Goal: Information Seeking & Learning: Learn about a topic

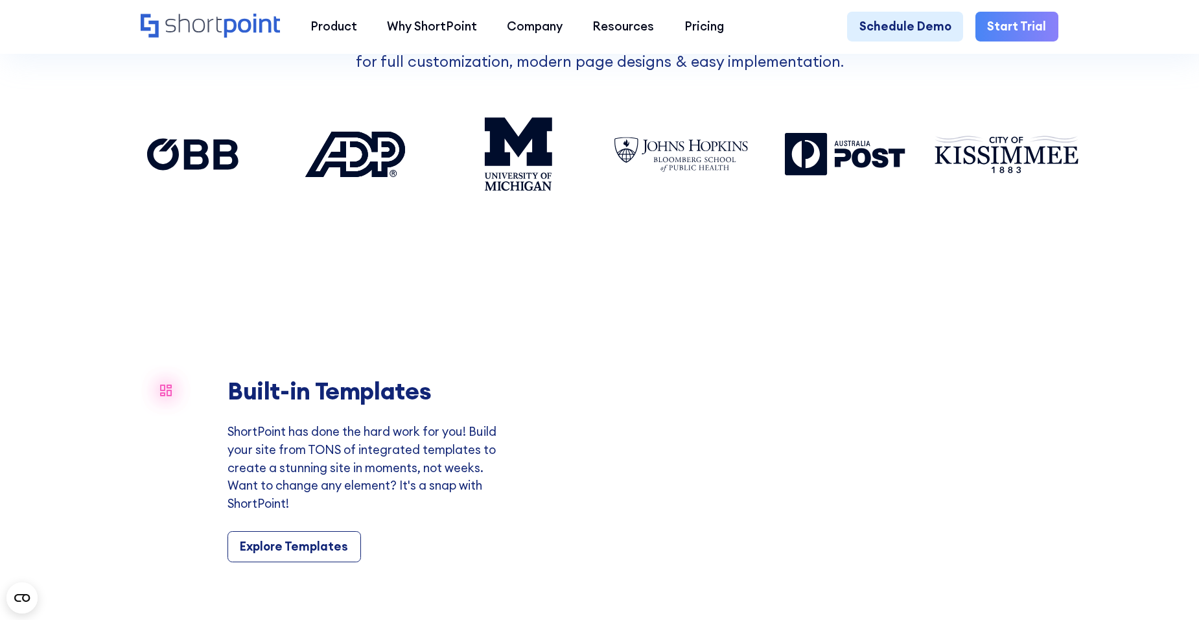
scroll to position [7368, 0]
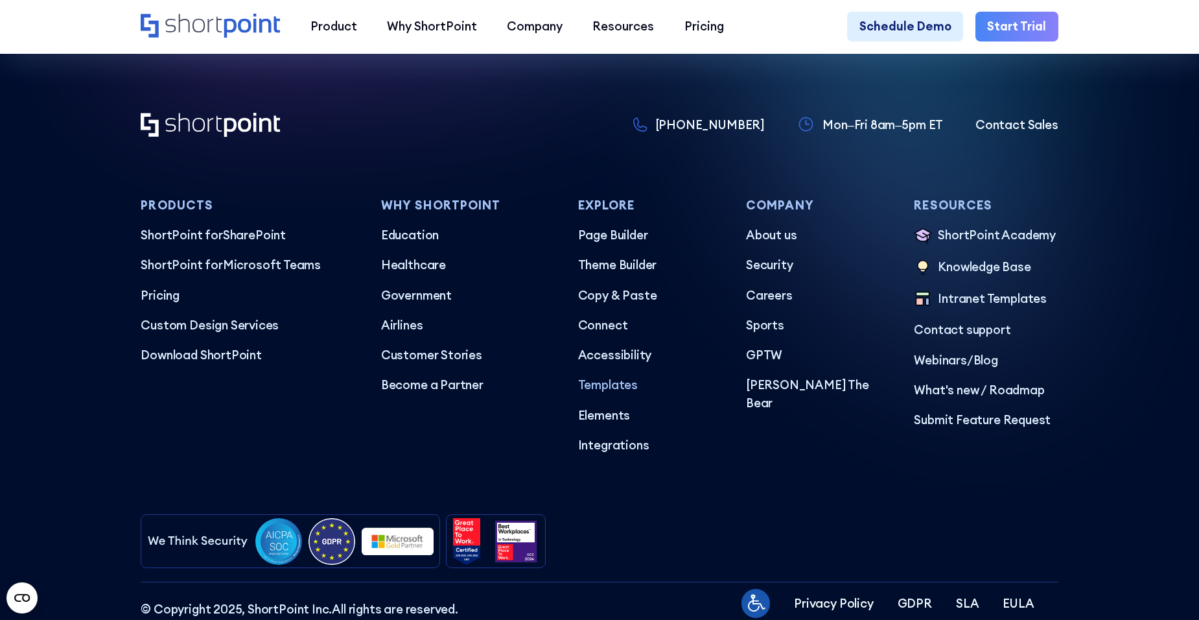
click at [614, 394] on p "Templates" at bounding box center [650, 385] width 144 height 18
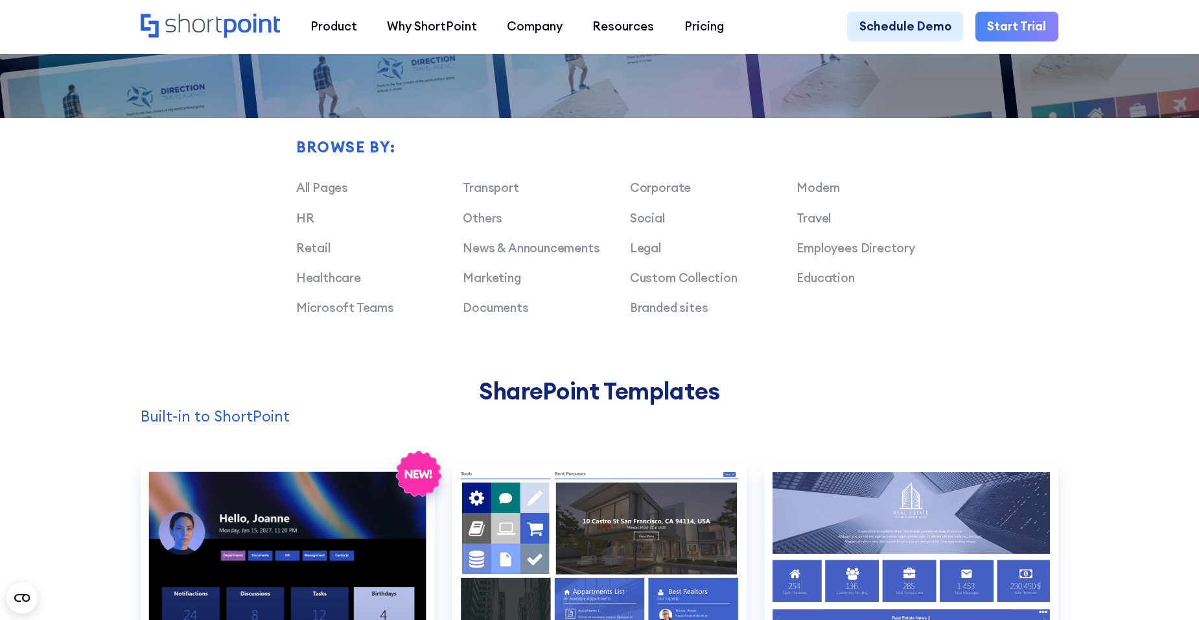
scroll to position [1167, 0]
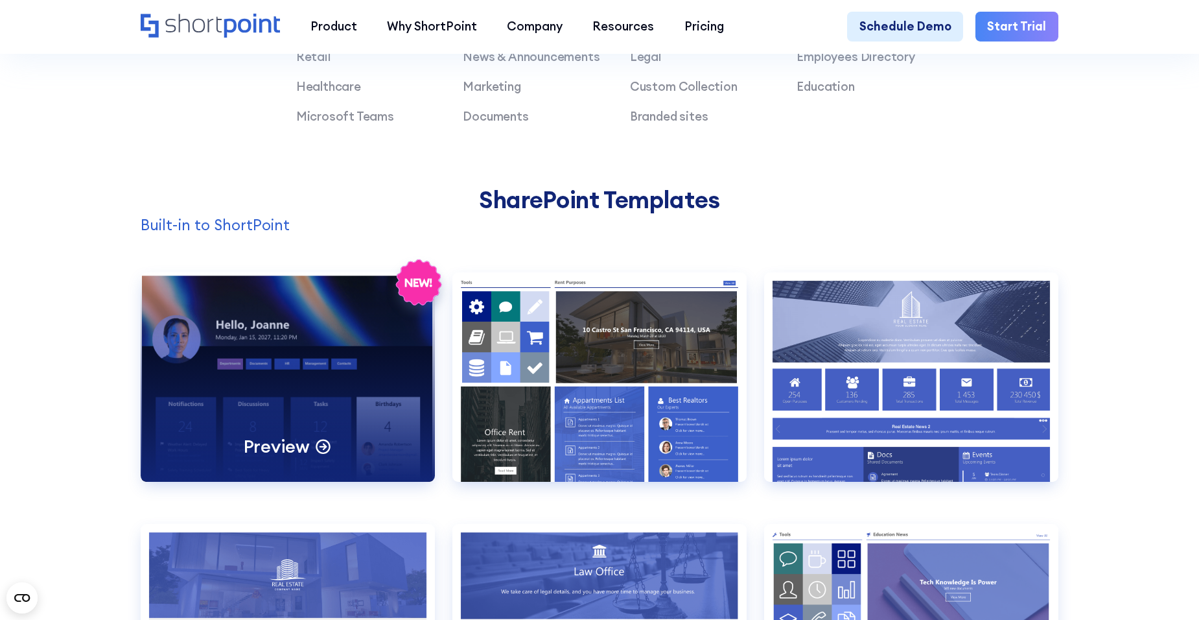
click at [255, 411] on div "Preview" at bounding box center [288, 377] width 294 height 210
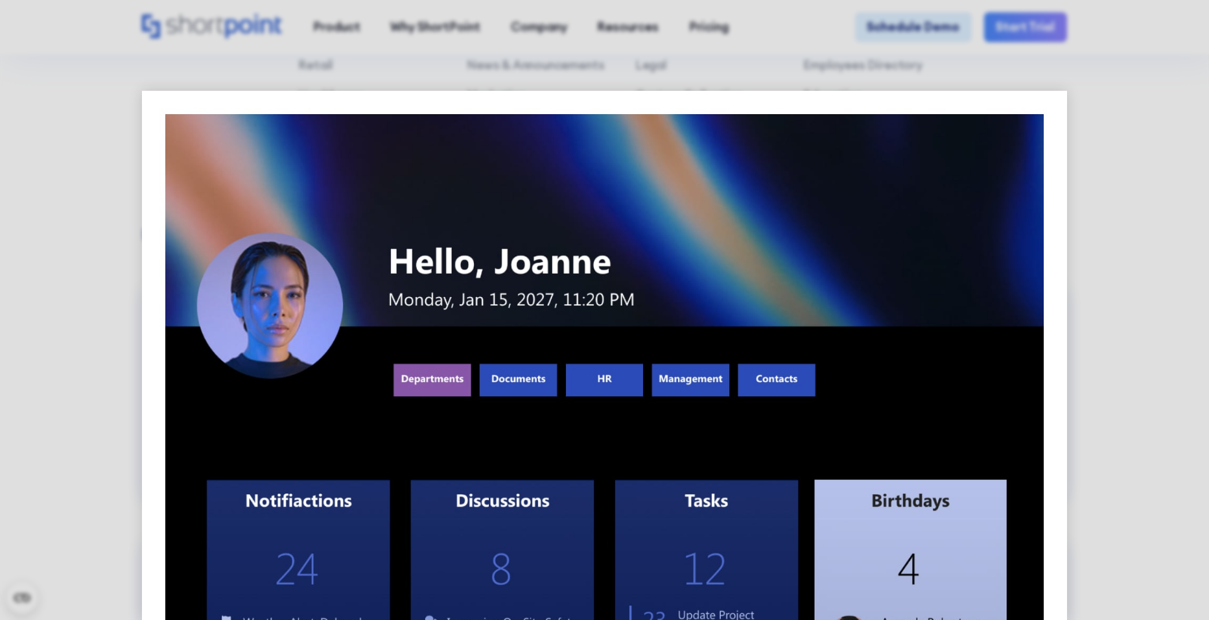
drag, startPoint x: 60, startPoint y: 248, endPoint x: 66, endPoint y: 253, distance: 7.4
click at [62, 250] on div at bounding box center [604, 310] width 1209 height 620
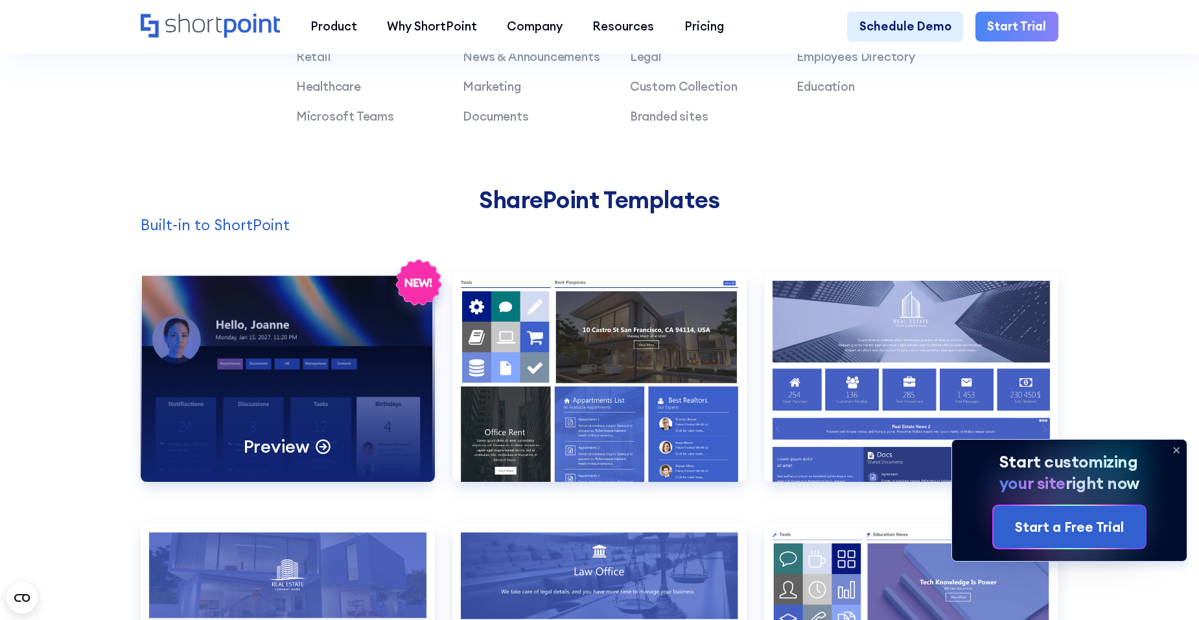
click at [307, 458] on div "Preview" at bounding box center [288, 445] width 89 height 23
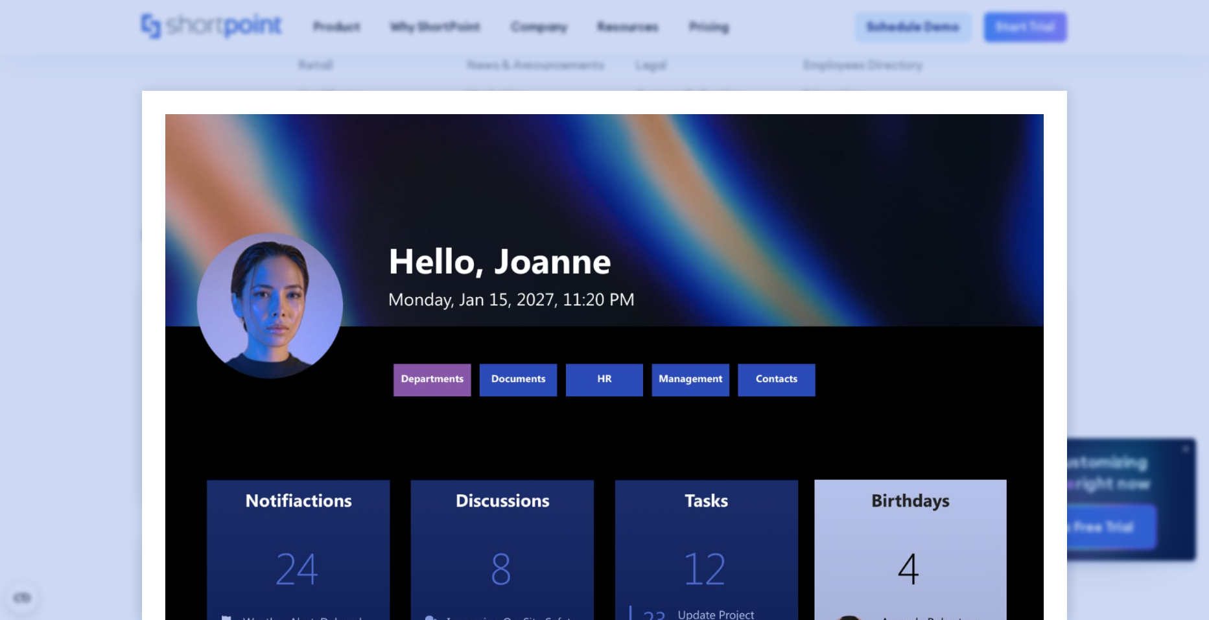
click at [37, 268] on div at bounding box center [604, 310] width 1209 height 620
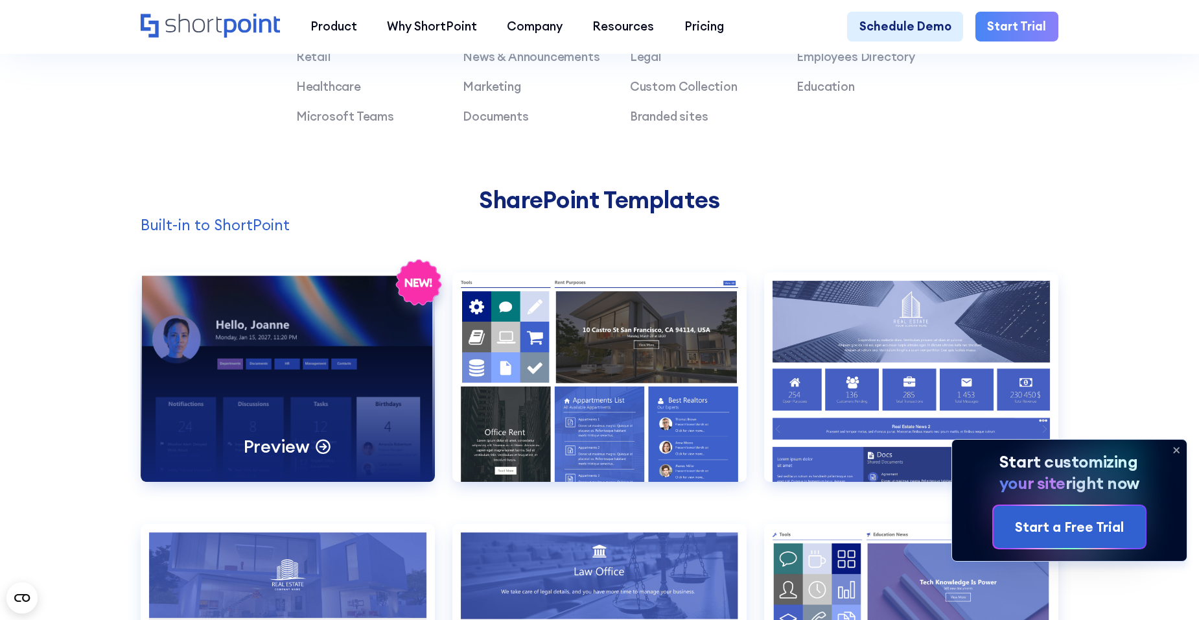
click at [298, 338] on div "Preview" at bounding box center [288, 377] width 294 height 210
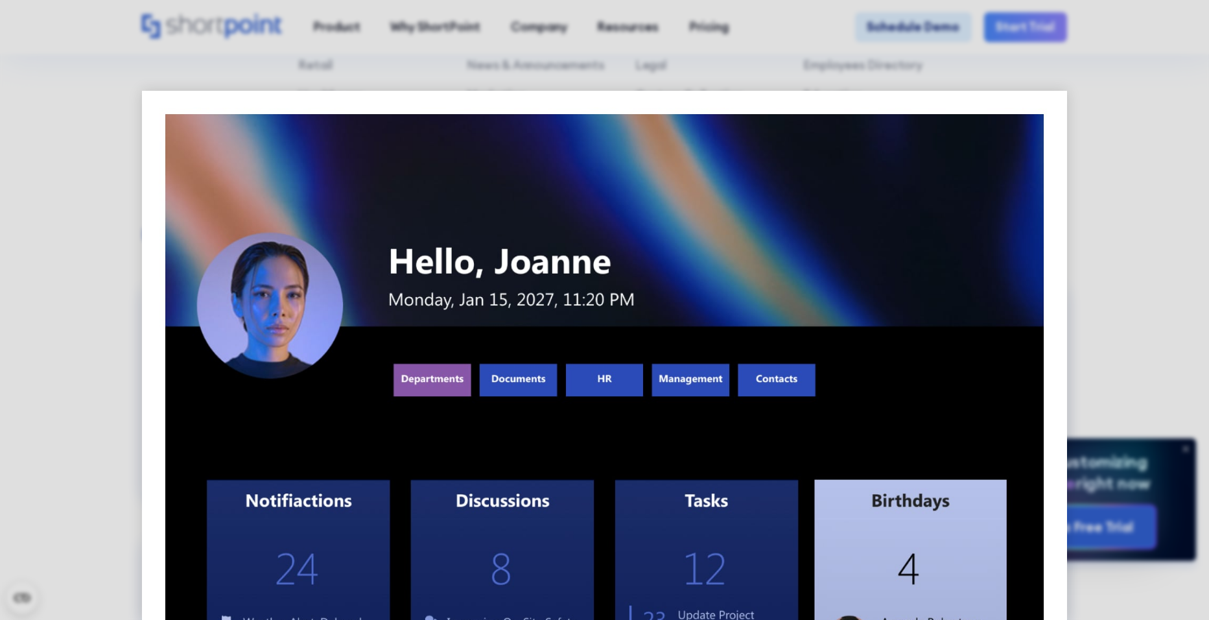
click at [1199, 278] on div at bounding box center [604, 310] width 1209 height 620
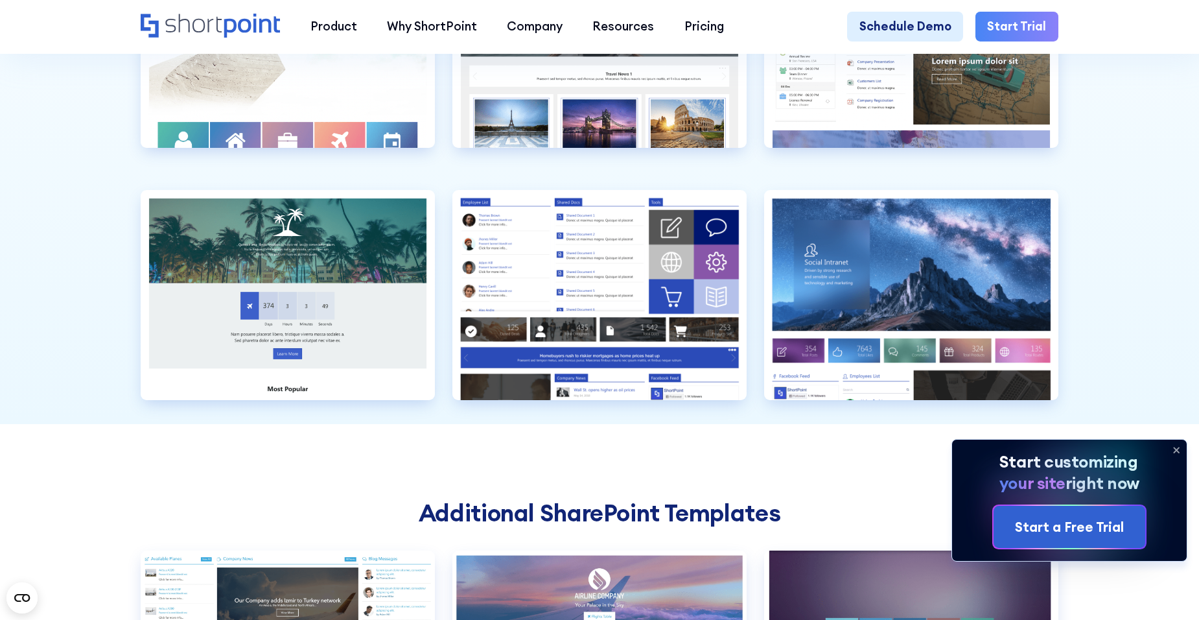
scroll to position [4408, 0]
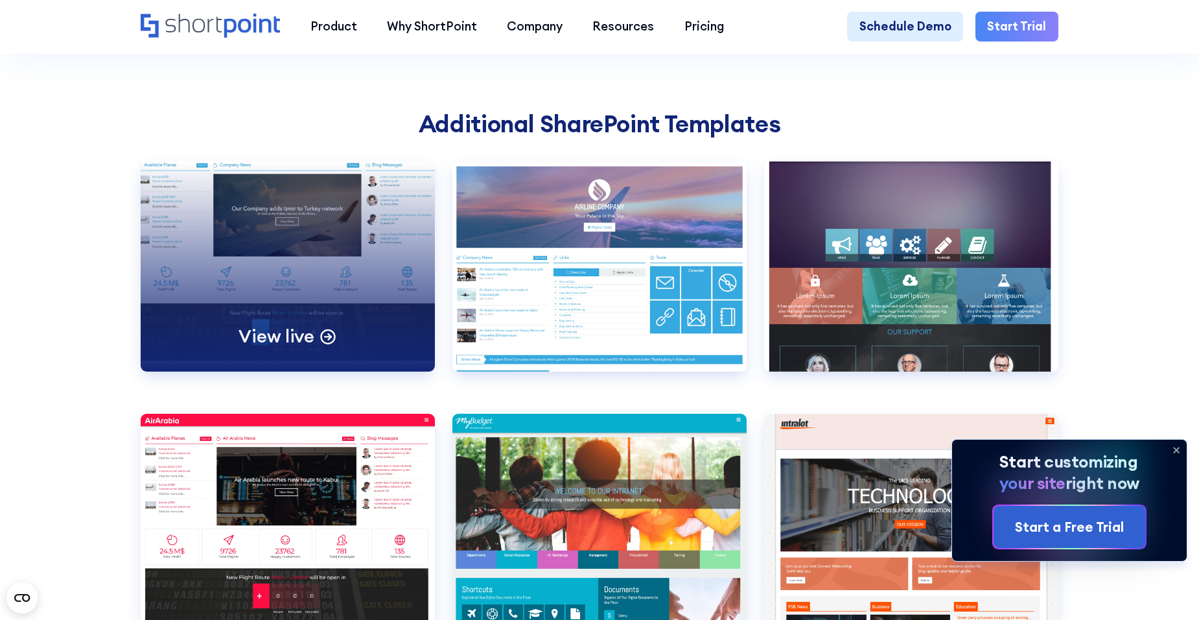
click at [296, 347] on p "View live" at bounding box center [277, 335] width 76 height 23
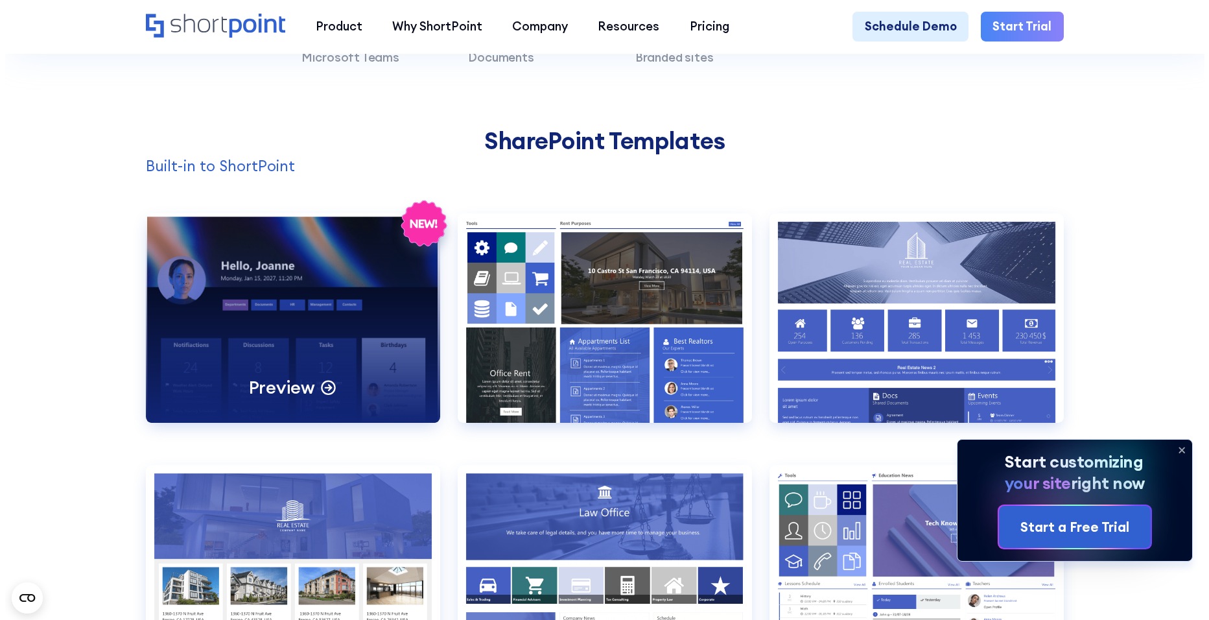
scroll to position [1232, 0]
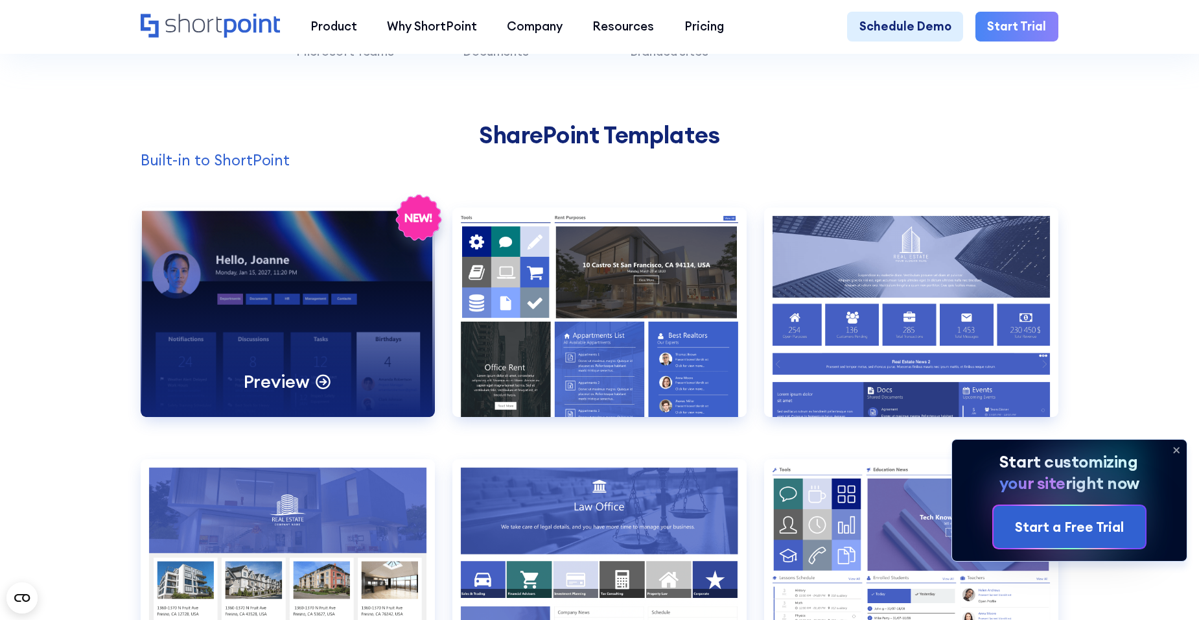
click at [325, 345] on div "Preview" at bounding box center [288, 312] width 294 height 210
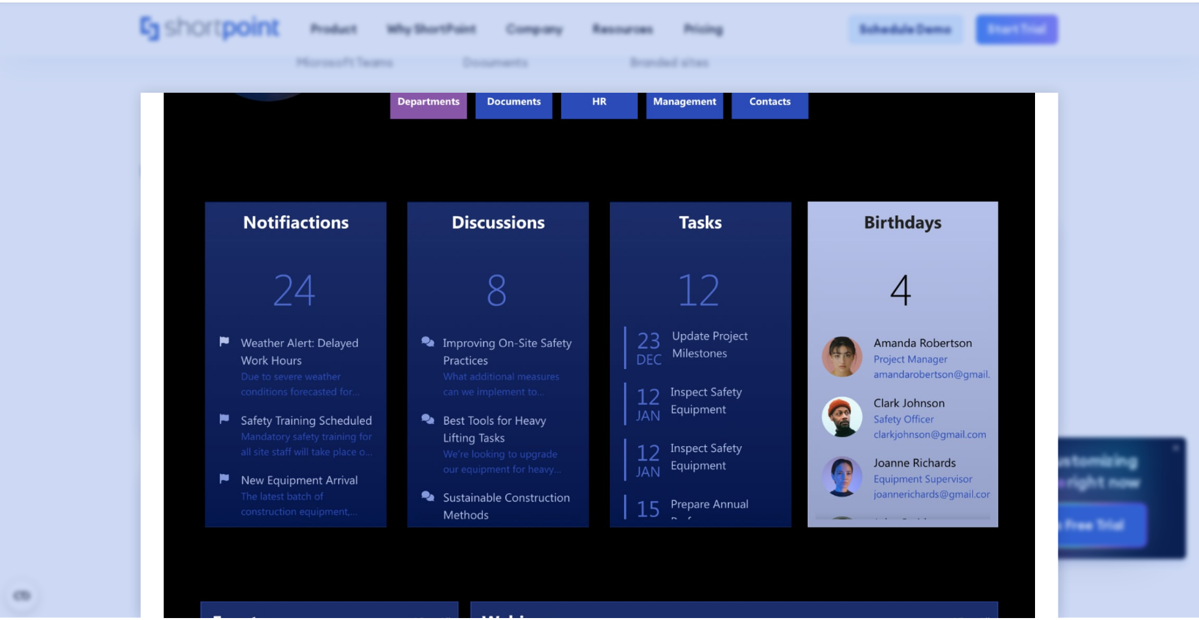
scroll to position [0, 0]
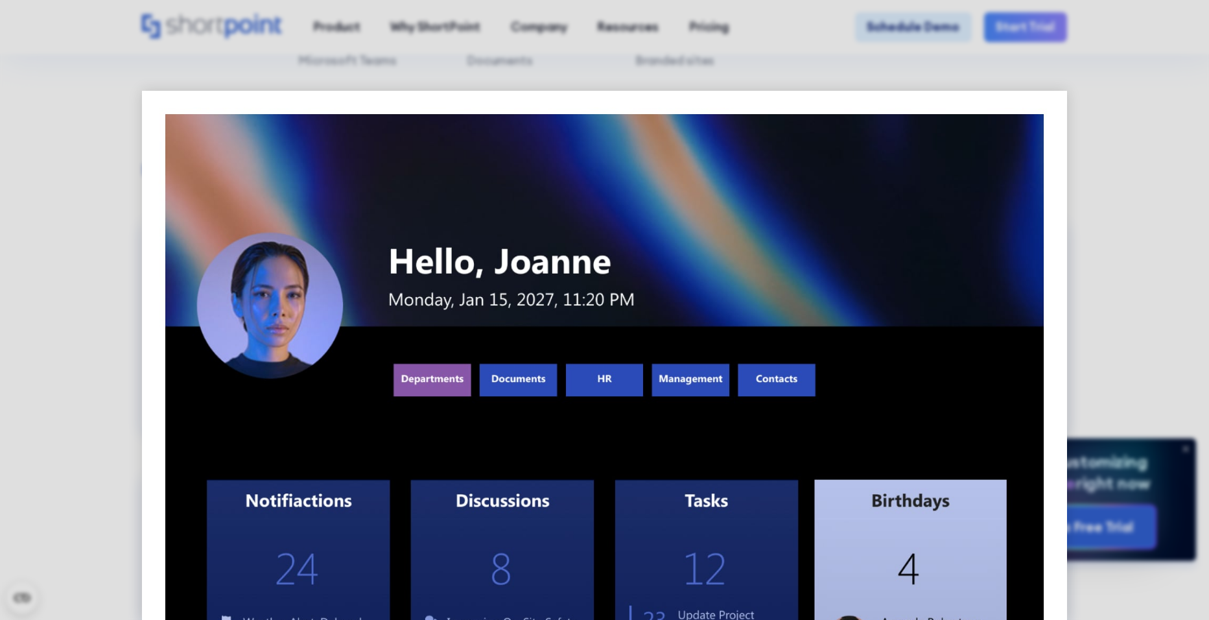
click at [1199, 288] on div at bounding box center [604, 310] width 1209 height 620
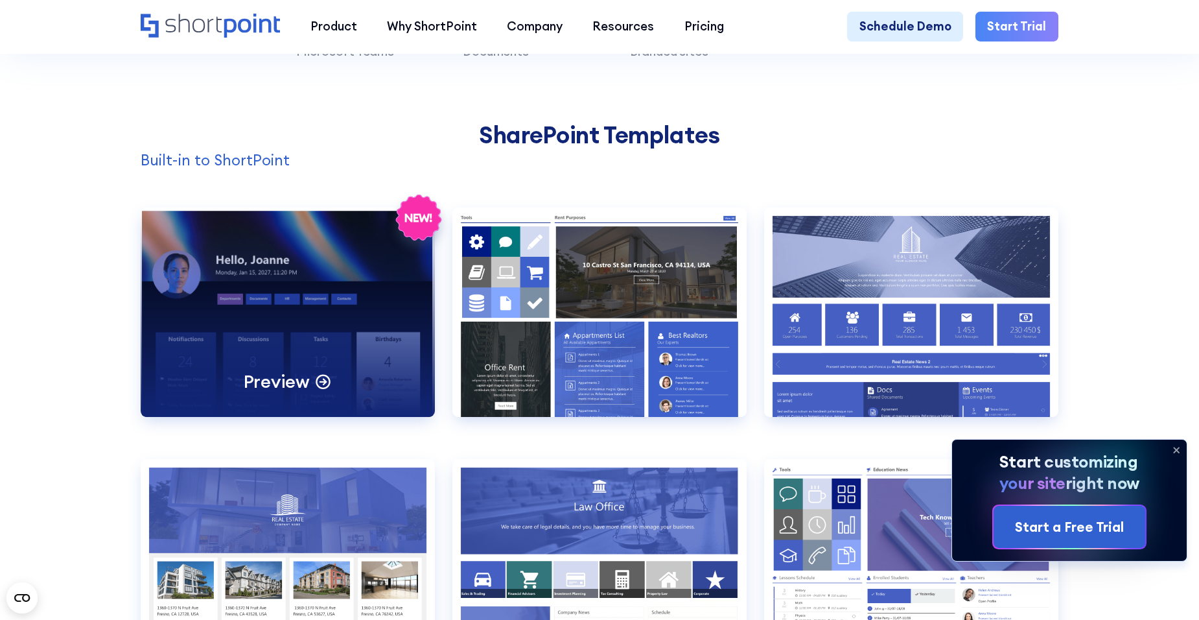
click at [224, 310] on div "Preview" at bounding box center [288, 312] width 294 height 210
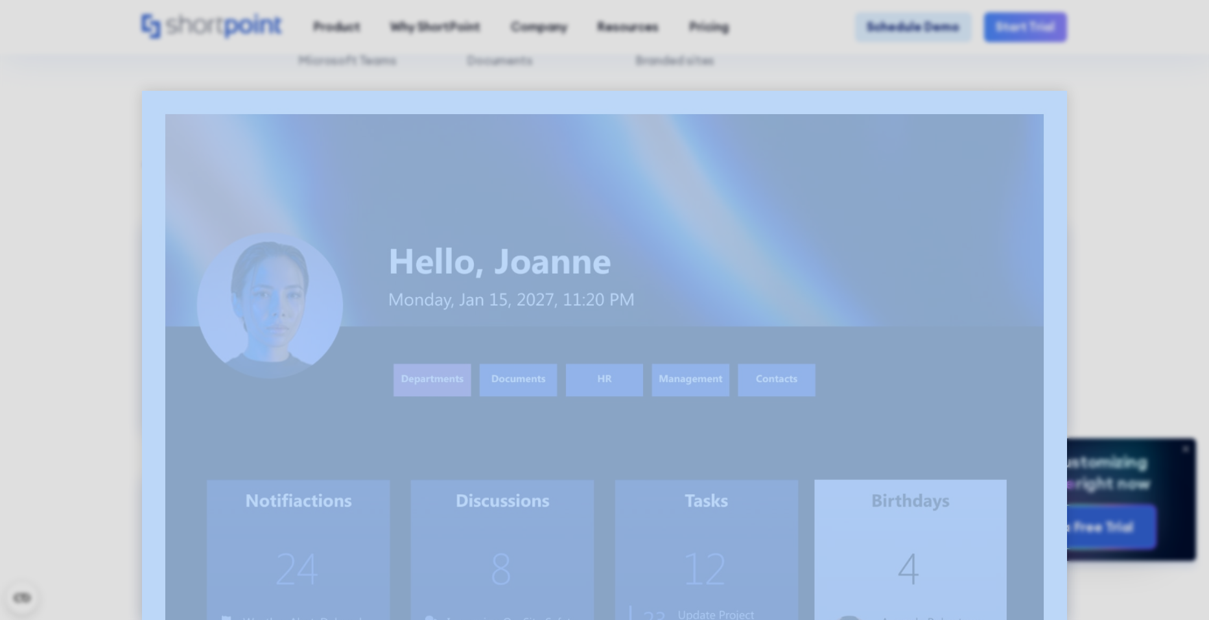
click at [224, 310] on div at bounding box center [604, 310] width 1209 height 620
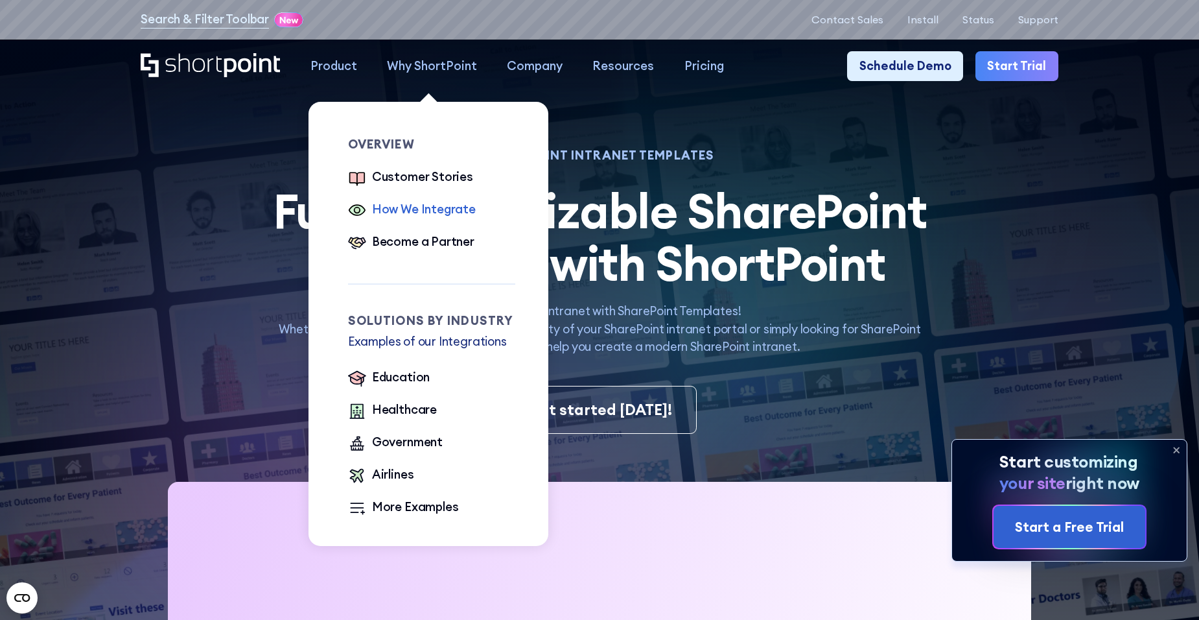
click at [403, 215] on div "How We Integrate" at bounding box center [424, 209] width 104 height 18
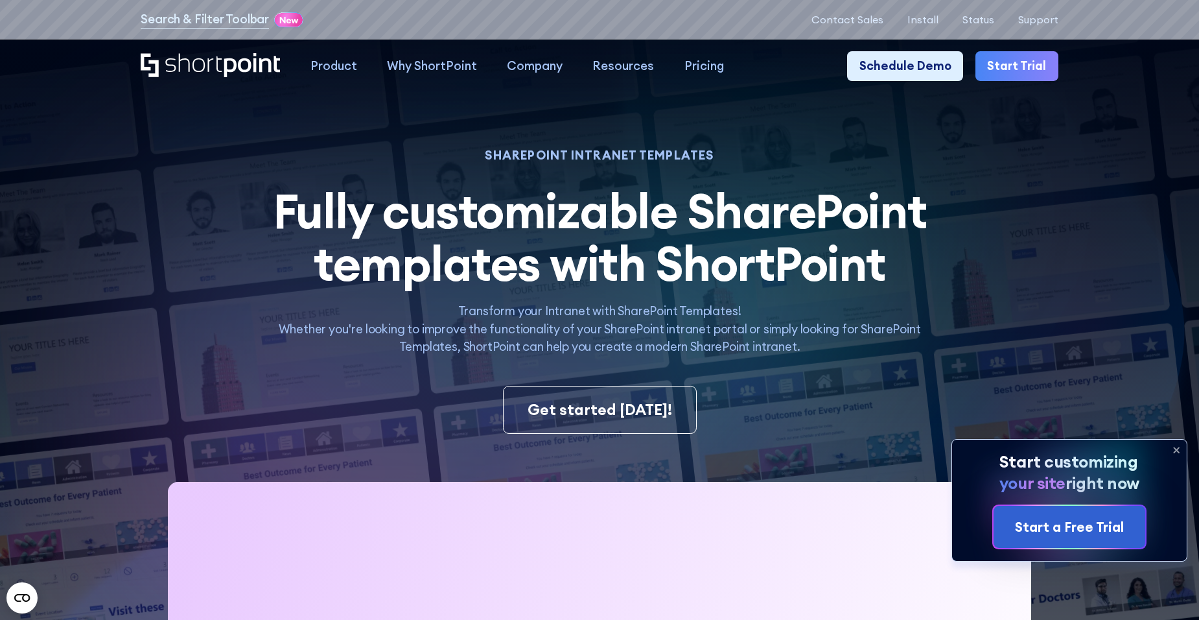
click at [103, 157] on img at bounding box center [569, 395] width 1259 height 790
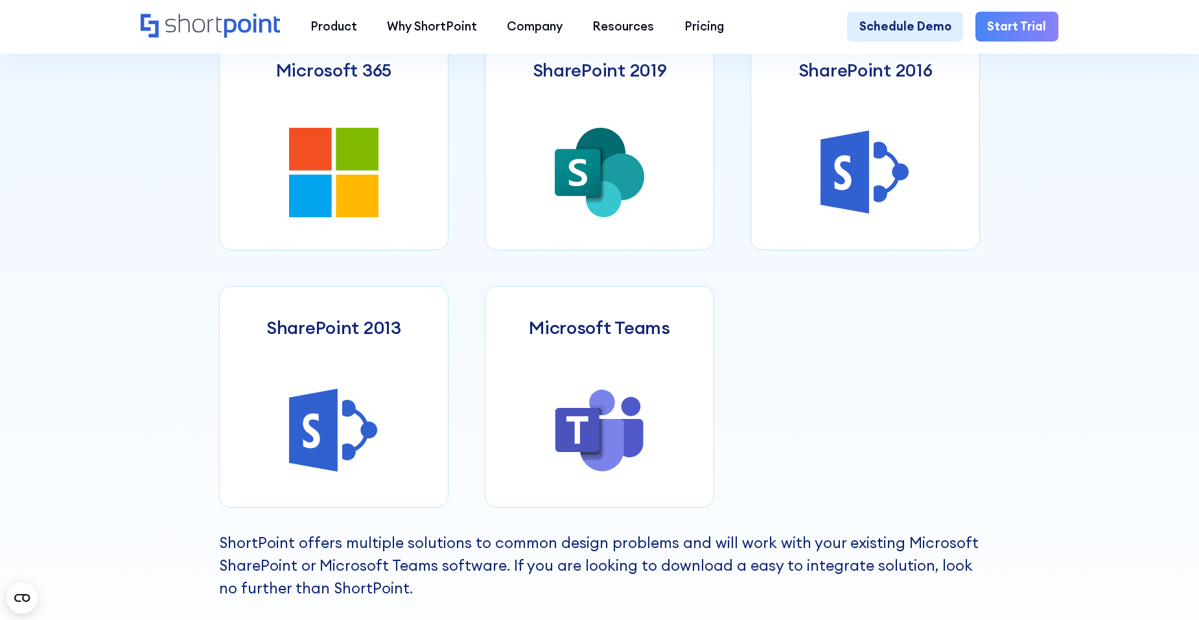
scroll to position [454, 0]
